Goal: Find contact information: Find contact information

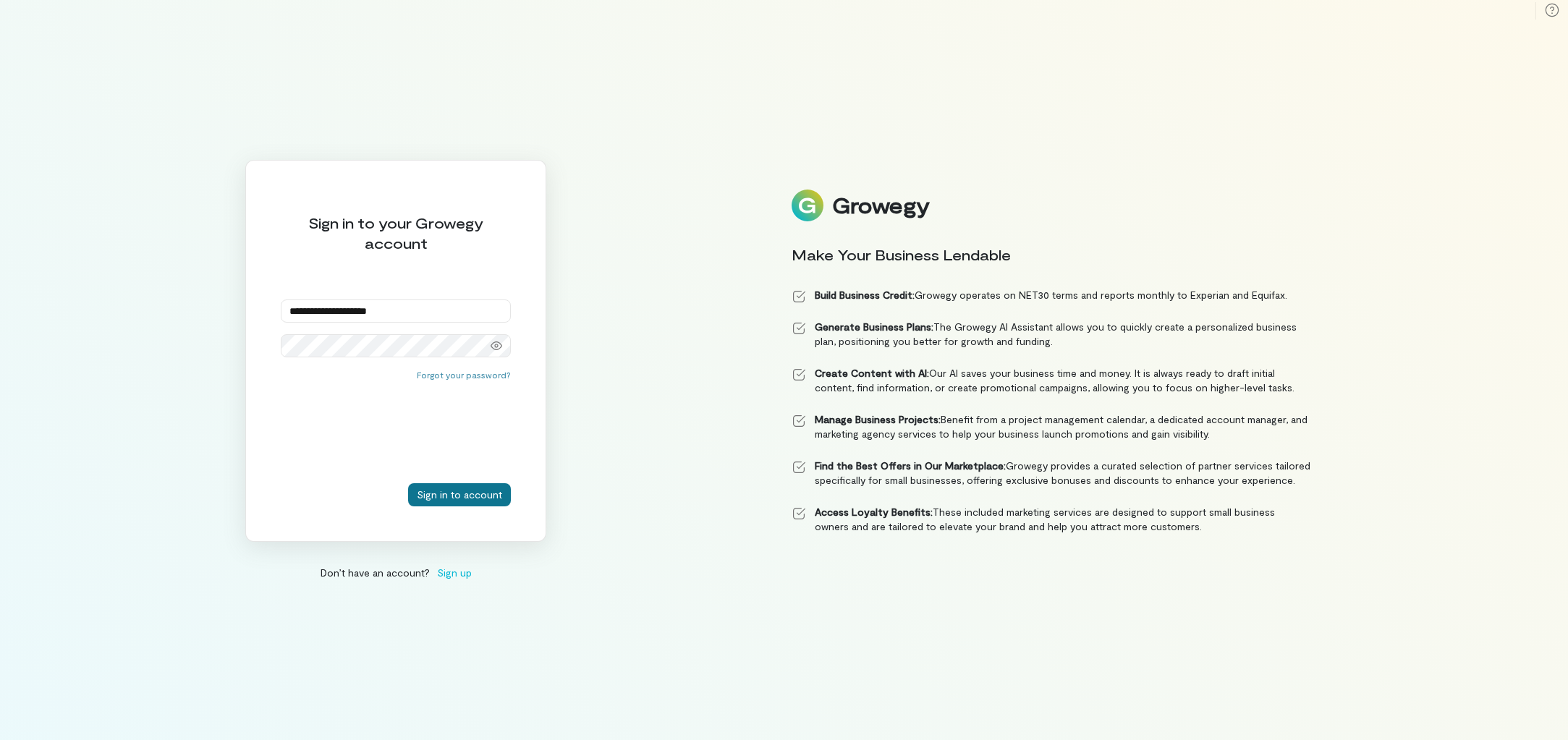
click at [472, 494] on button "Sign in to account" at bounding box center [459, 494] width 103 height 23
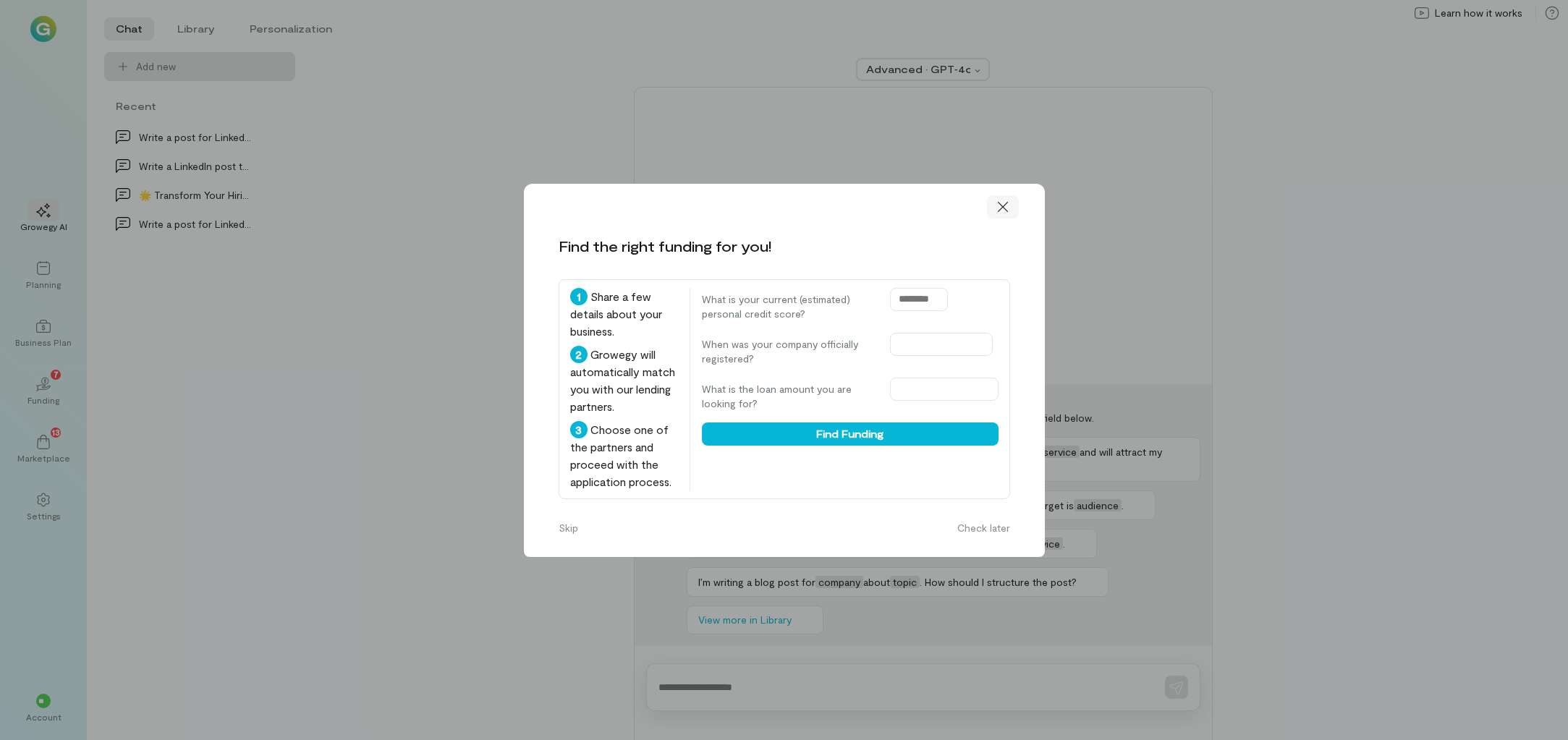
click at [1004, 206] on icon at bounding box center [1002, 207] width 14 height 14
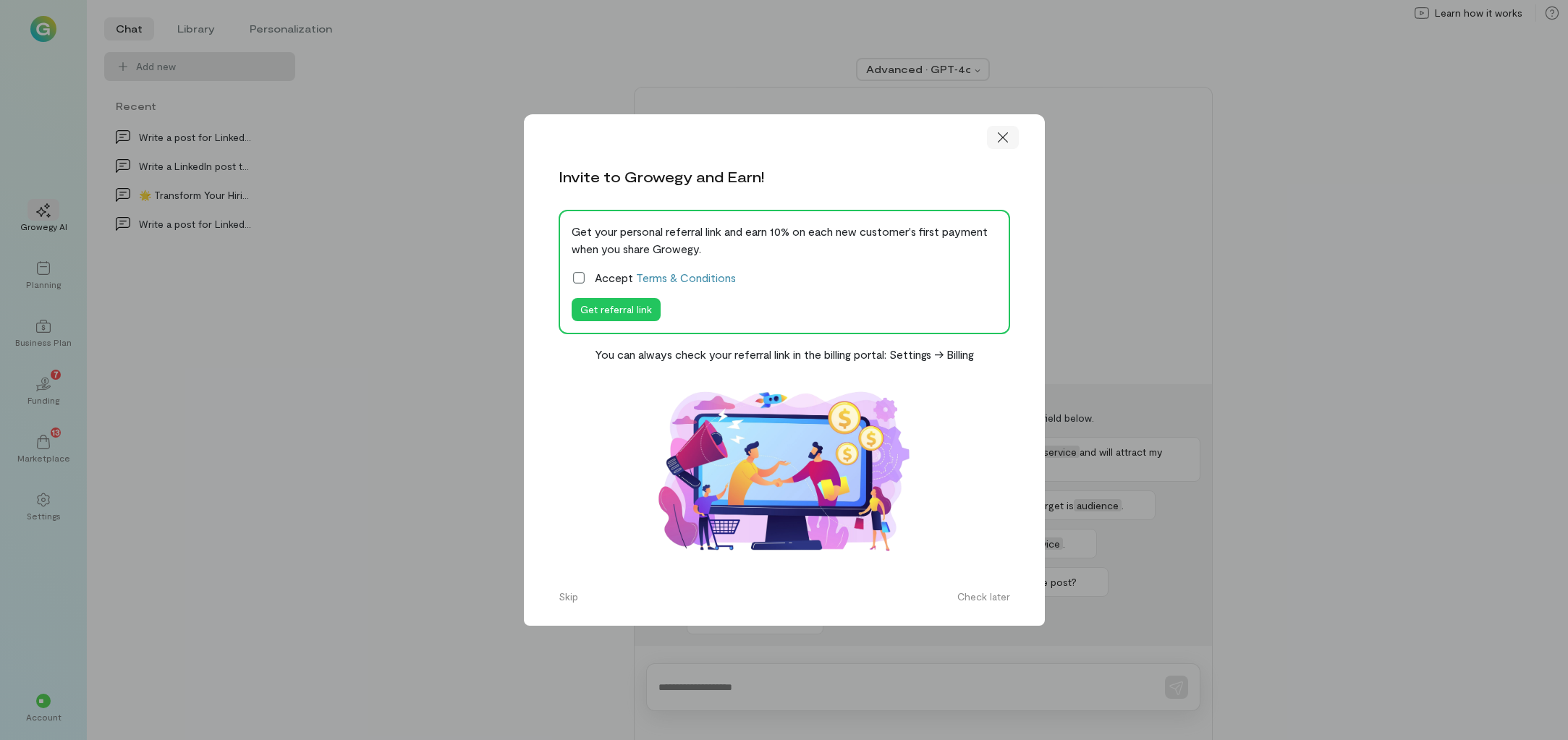
click at [1002, 135] on icon at bounding box center [1002, 137] width 14 height 14
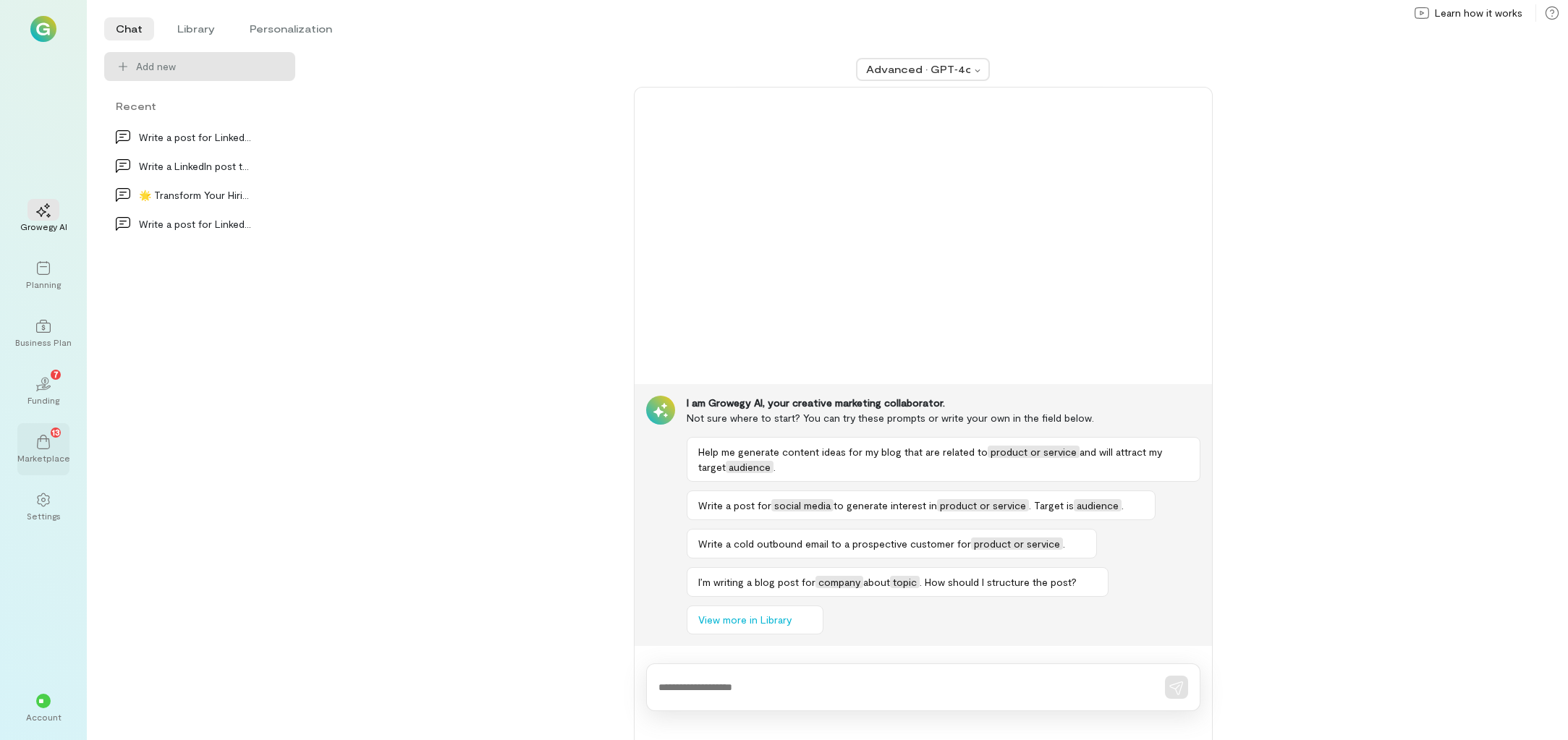
click at [53, 446] on div "13" at bounding box center [43, 441] width 31 height 22
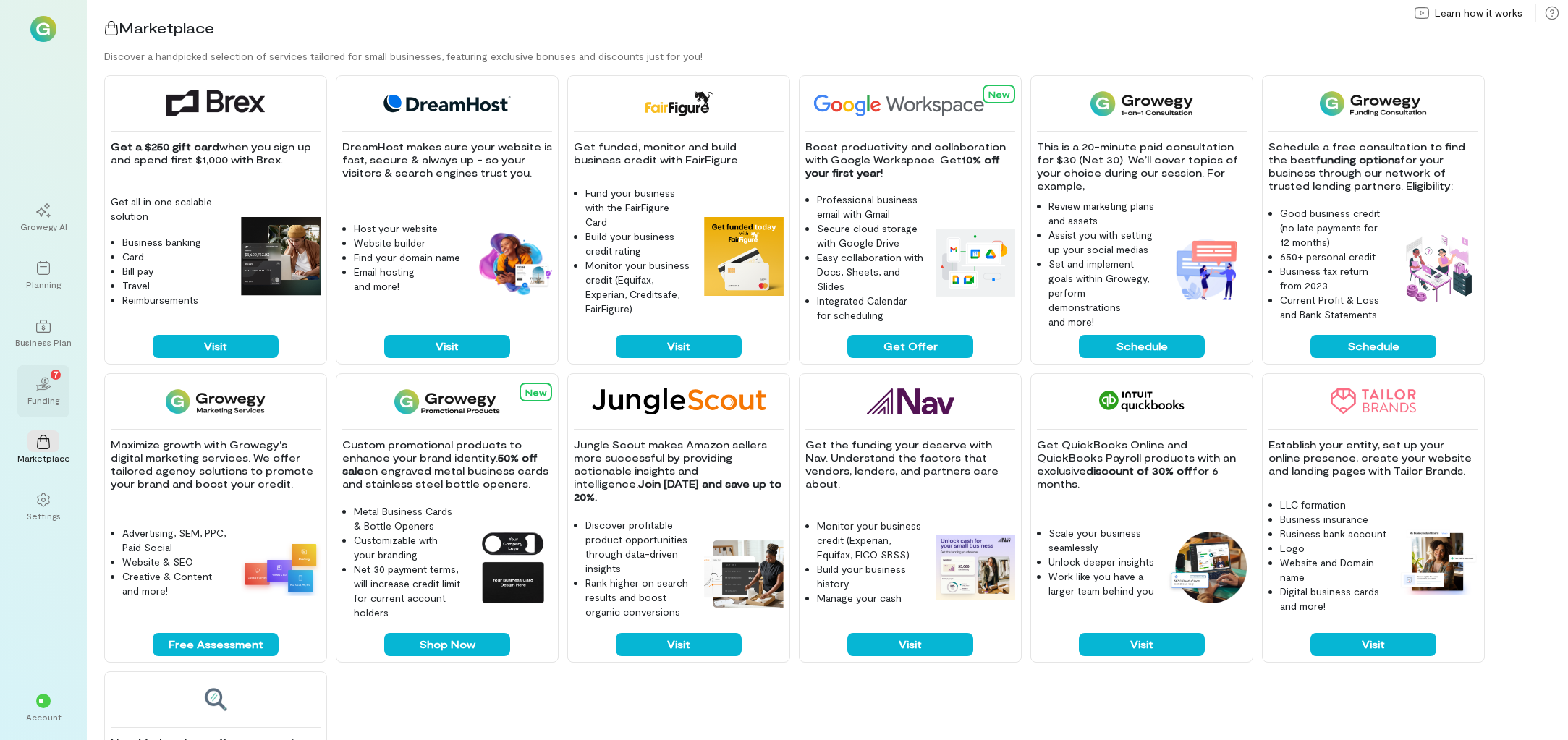
click at [57, 396] on div "Funding" at bounding box center [43, 400] width 31 height 12
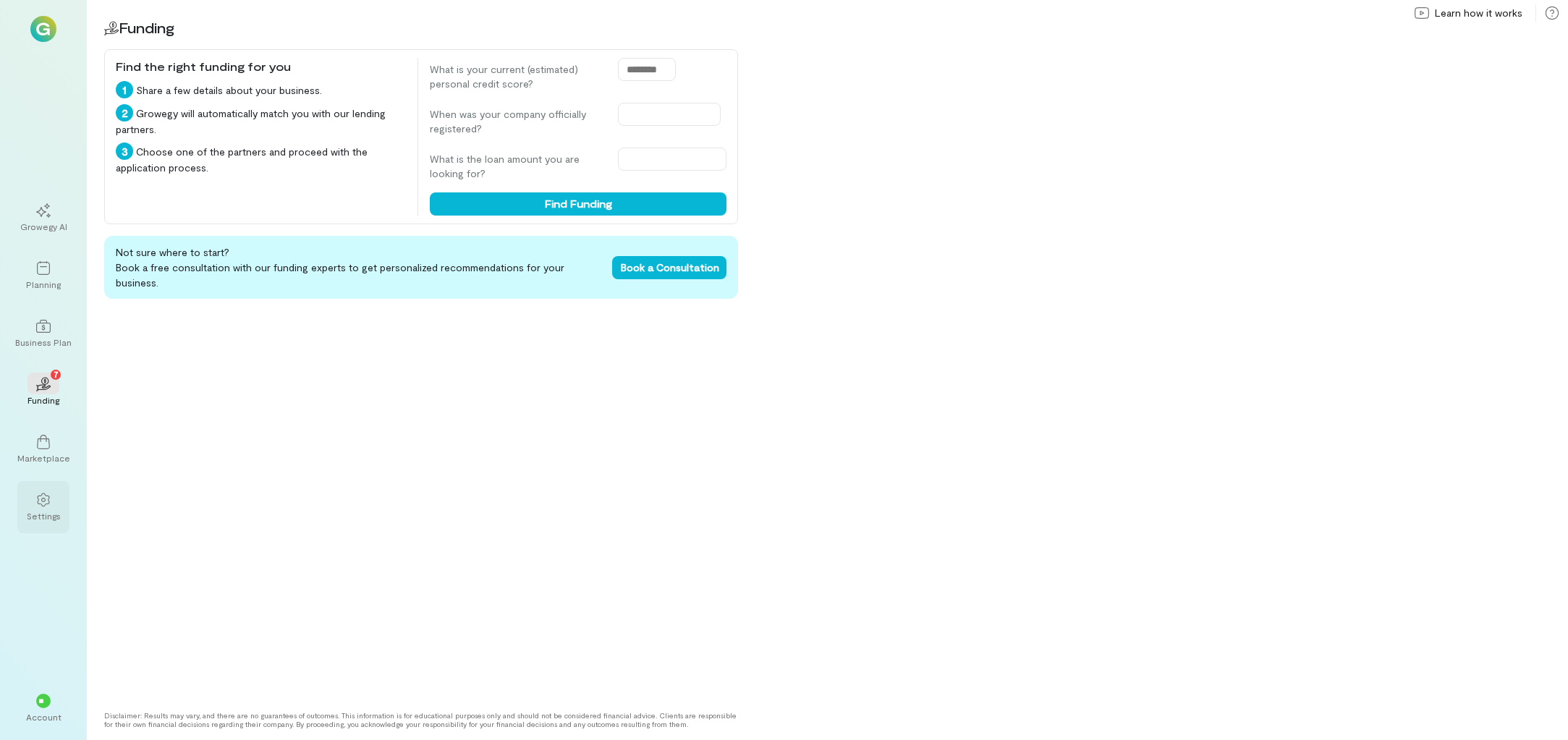
click at [50, 514] on div "Settings" at bounding box center [43, 516] width 34 height 12
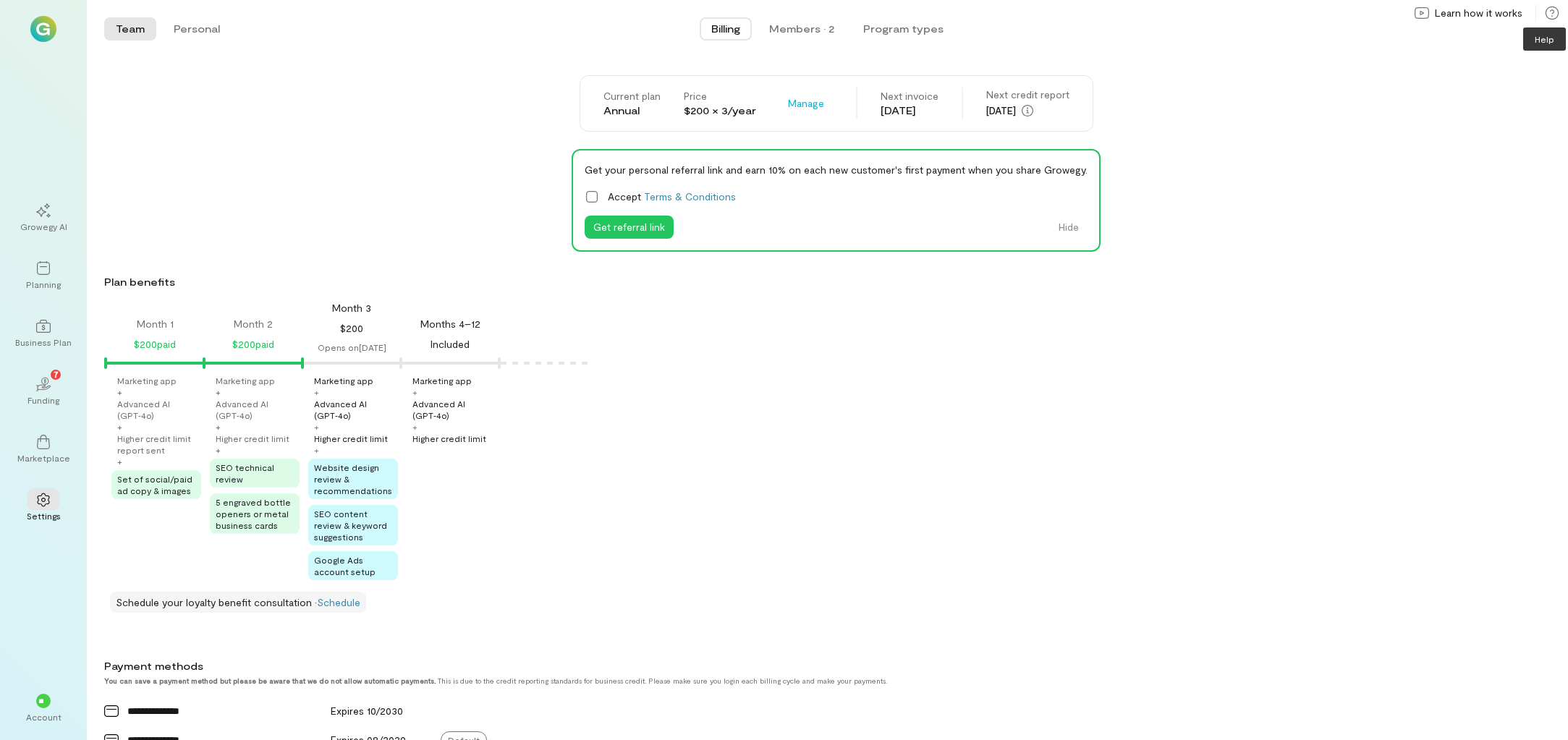
click at [1550, 17] on icon at bounding box center [1552, 13] width 14 height 14
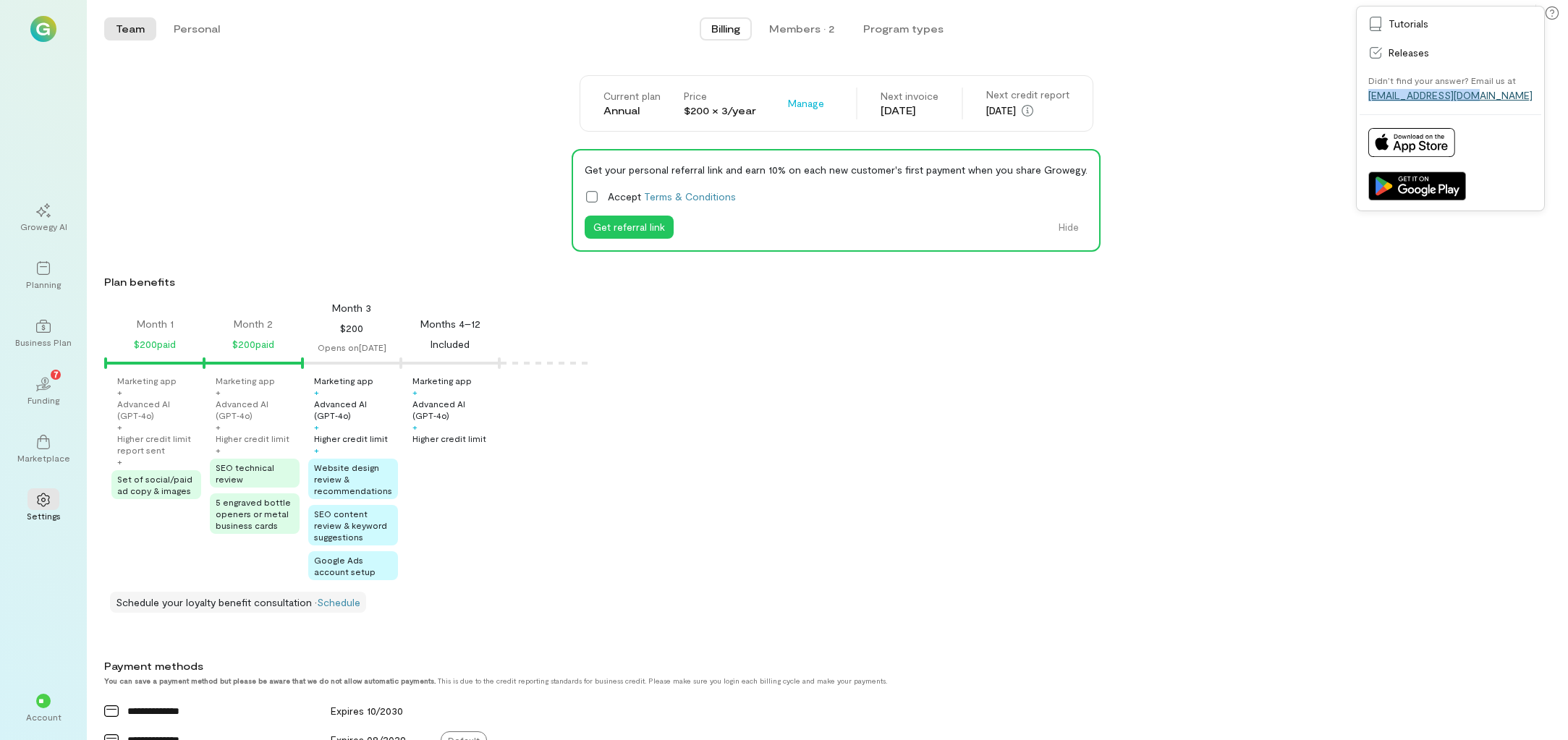
drag, startPoint x: 1511, startPoint y: 96, endPoint x: 1500, endPoint y: 97, distance: 11.0
click at [1500, 97] on div "Didn’t find your answer? Email us at support@growegy.com" at bounding box center [1450, 88] width 164 height 26
copy div "Didn’t find your answer? Email us at support@growegy.com"
click at [1225, 232] on div "Get your personal referral link and earn 10% on each new customer's first payme…" at bounding box center [835, 200] width 1463 height 103
